Goal: Transaction & Acquisition: Purchase product/service

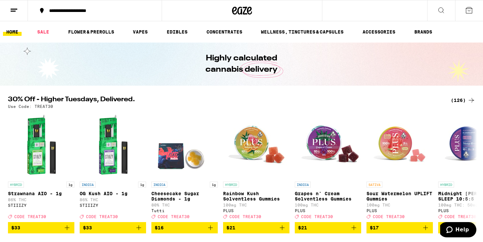
click at [468, 8] on icon at bounding box center [469, 10] width 8 height 8
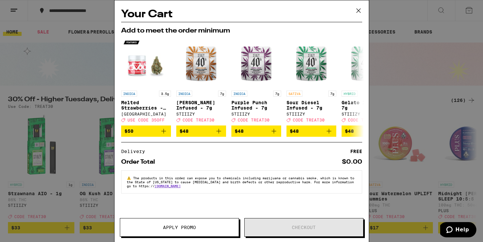
click at [360, 10] on icon at bounding box center [358, 11] width 10 height 10
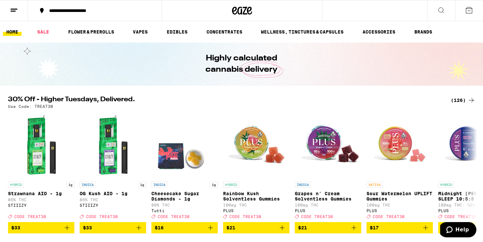
click at [11, 11] on icon at bounding box center [14, 10] width 8 height 8
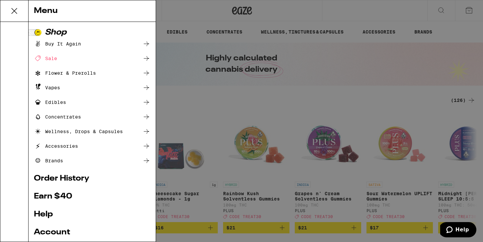
click at [50, 42] on div "Buy It Again" at bounding box center [57, 44] width 47 height 8
